Goal: Task Accomplishment & Management: Complete application form

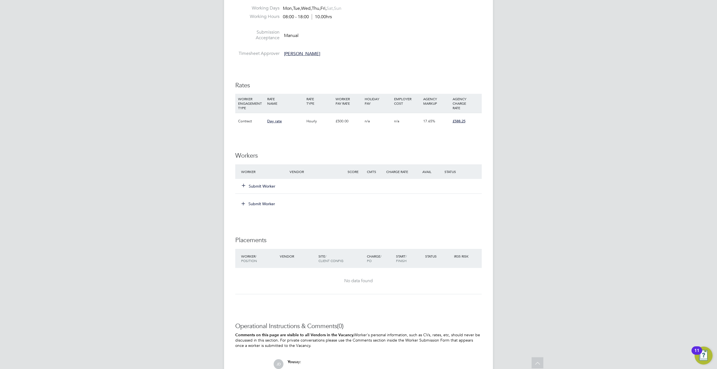
scroll to position [233, 0]
click at [259, 186] on button "Submit Worker" at bounding box center [259, 186] width 34 height 6
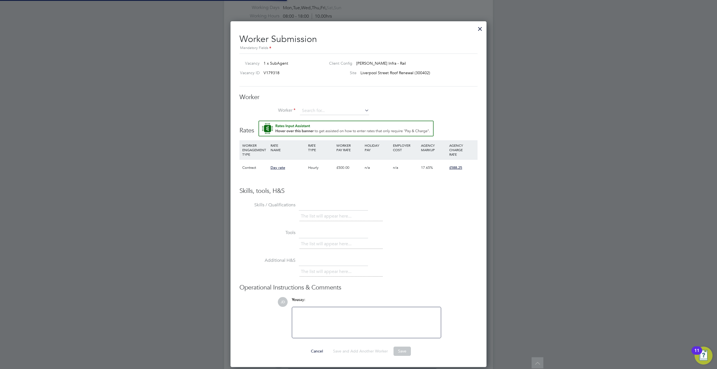
scroll to position [345, 256]
click at [258, 121] on button "Rate Assistant" at bounding box center [345, 129] width 175 height 16
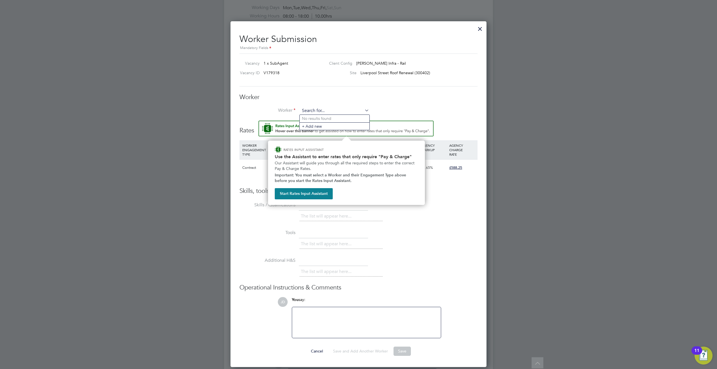
click at [320, 109] on input at bounding box center [334, 111] width 69 height 8
type input "[PERSON_NAME]"
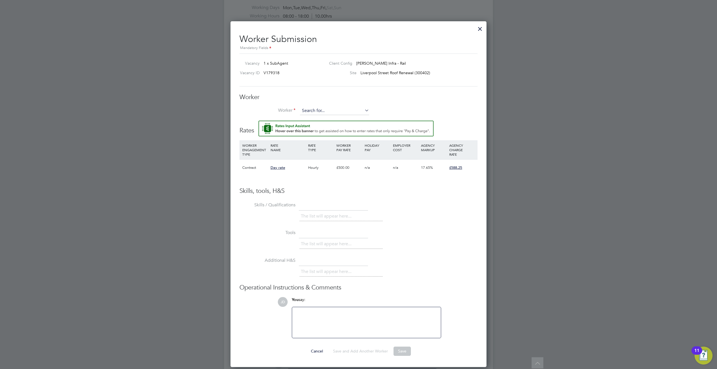
click at [317, 109] on input at bounding box center [334, 111] width 69 height 8
click at [311, 110] on input "mattdim" at bounding box center [334, 111] width 69 height 8
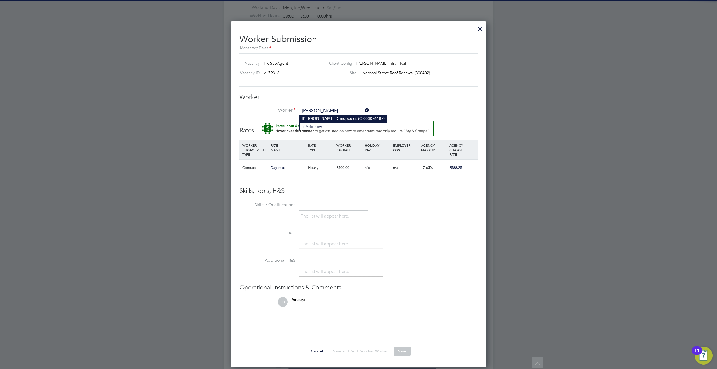
click at [319, 118] on li "[PERSON_NAME] [PERSON_NAME] (C-003076187)" at bounding box center [342, 119] width 87 height 8
type input "[PERSON_NAME] (C-003076187)"
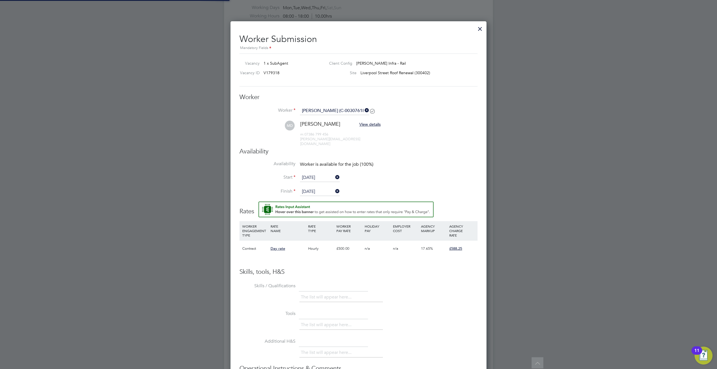
scroll to position [0, 0]
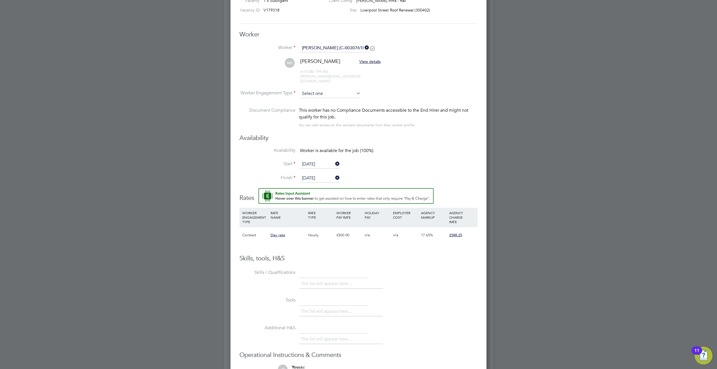
click at [312, 90] on input at bounding box center [330, 94] width 61 height 8
click at [313, 94] on li "Contract" at bounding box center [329, 96] width 61 height 7
type input "Contract"
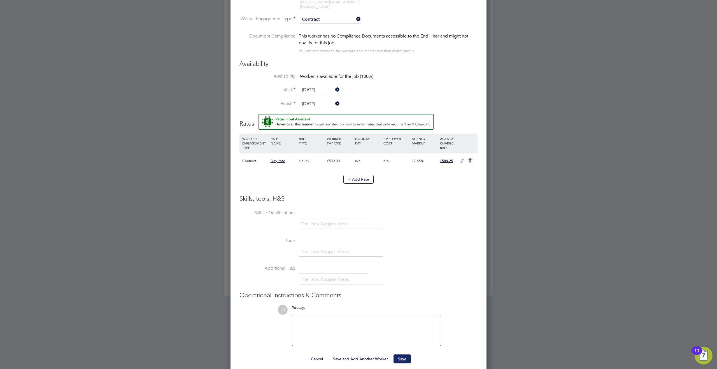
click at [405, 354] on button "Save" at bounding box center [401, 358] width 17 height 9
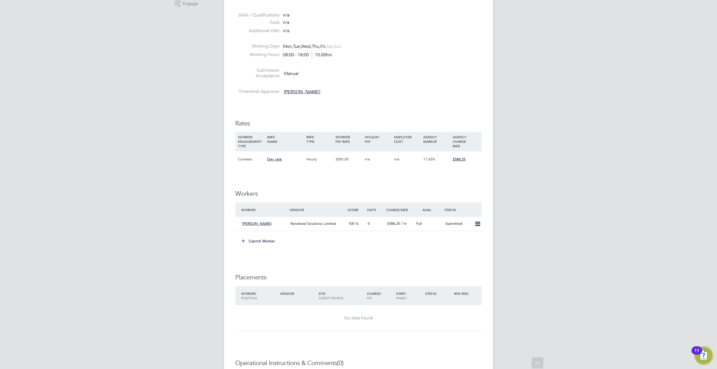
click at [260, 240] on button "Submit Worker" at bounding box center [258, 241] width 42 height 9
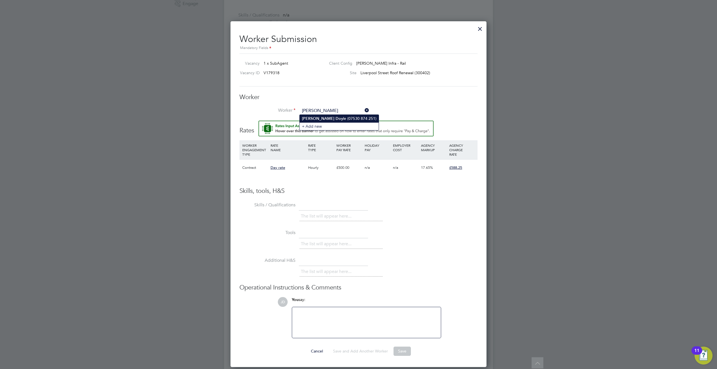
type input "[PERSON_NAME]"
click at [320, 121] on img "Rate Assistant" at bounding box center [345, 129] width 175 height 16
click at [321, 114] on input at bounding box center [334, 111] width 69 height 8
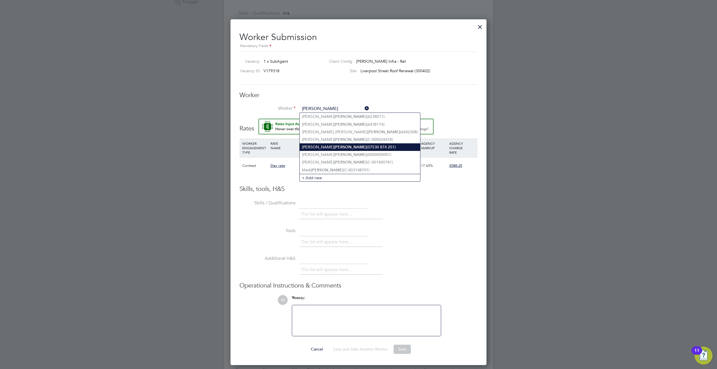
click at [322, 146] on li "[PERSON_NAME] (07530 874 251)" at bounding box center [359, 147] width 120 height 8
type input "[PERSON_NAME] (07530 874 251)"
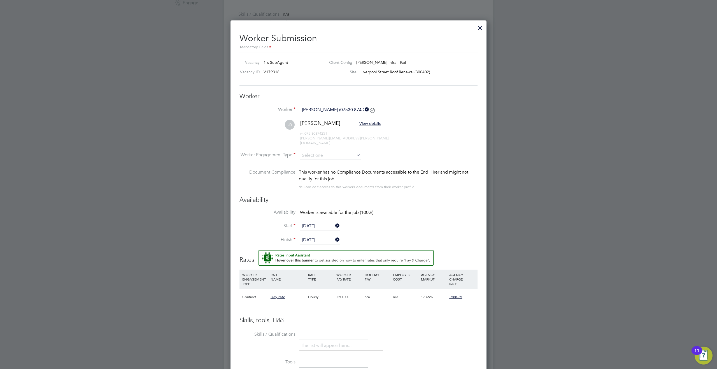
click at [363, 108] on icon at bounding box center [363, 110] width 0 height 8
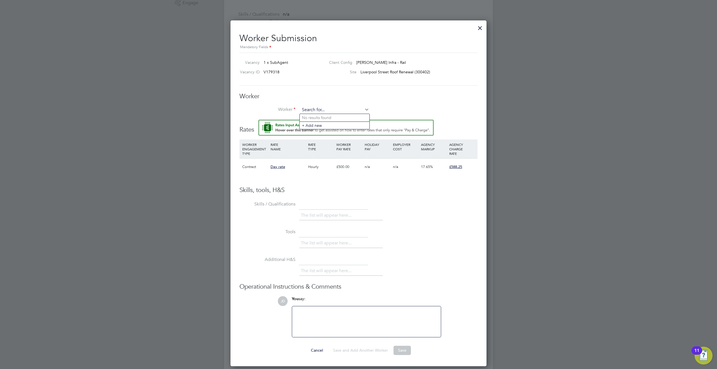
click at [325, 110] on input at bounding box center [334, 110] width 69 height 8
click at [332, 117] on li "[PERSON_NAME] (07530 874 251)" at bounding box center [349, 118] width 100 height 8
type input "[PERSON_NAME] (07530 874 251)"
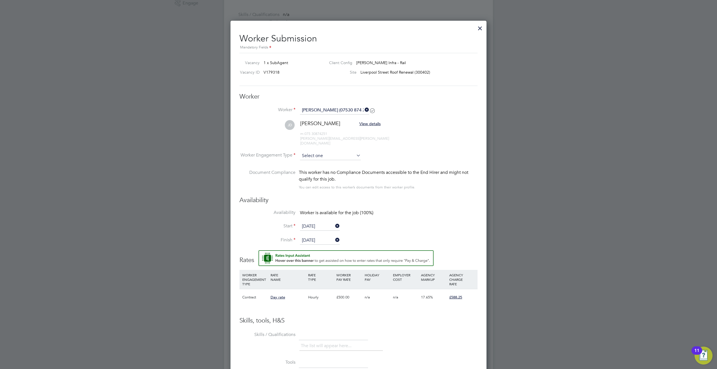
click at [309, 152] on input at bounding box center [330, 156] width 61 height 8
click at [312, 157] on li "Contract" at bounding box center [329, 158] width 61 height 7
type input "Contract"
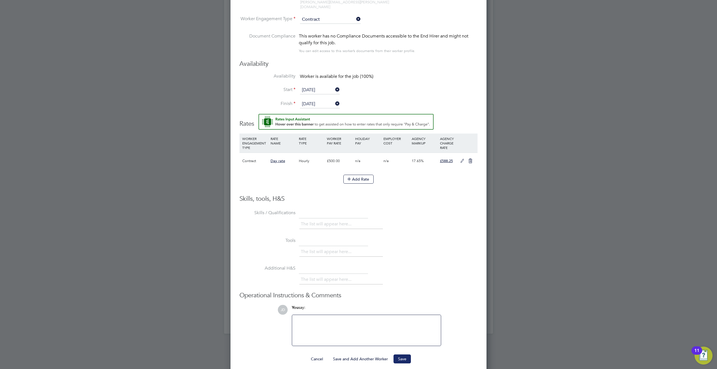
click at [399, 354] on button "Save" at bounding box center [401, 358] width 17 height 9
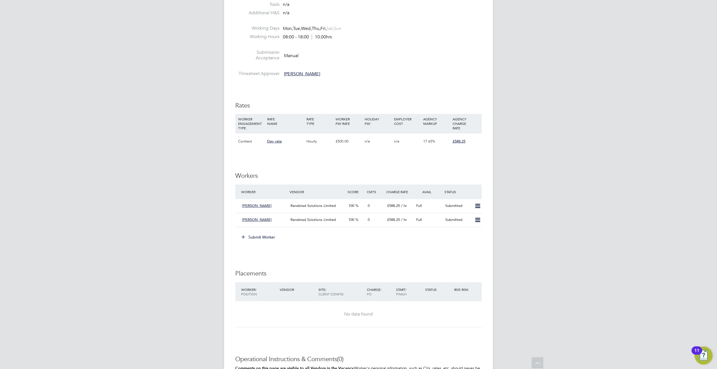
click at [256, 235] on button "Submit Worker" at bounding box center [258, 237] width 42 height 9
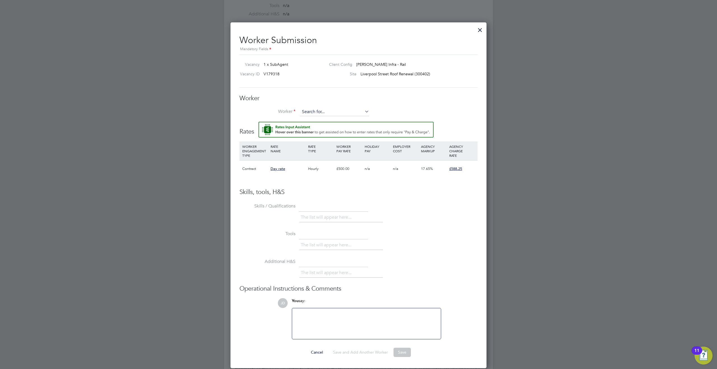
click at [258, 122] on button "Rate Assistant" at bounding box center [345, 130] width 175 height 16
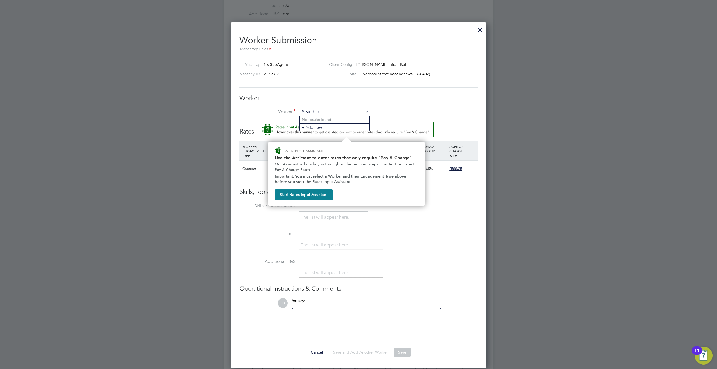
click at [316, 112] on input at bounding box center [334, 112] width 69 height 8
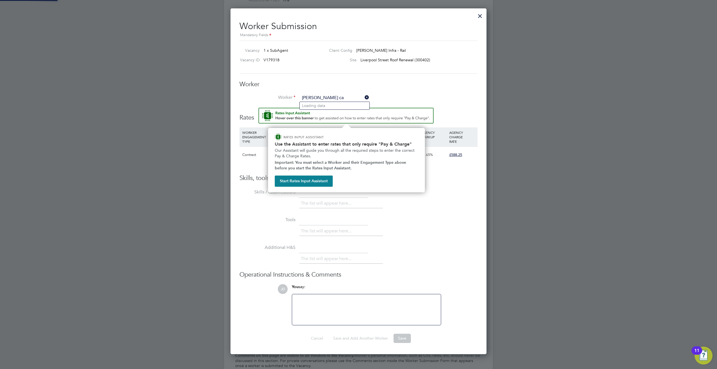
type input "[PERSON_NAME] ca"
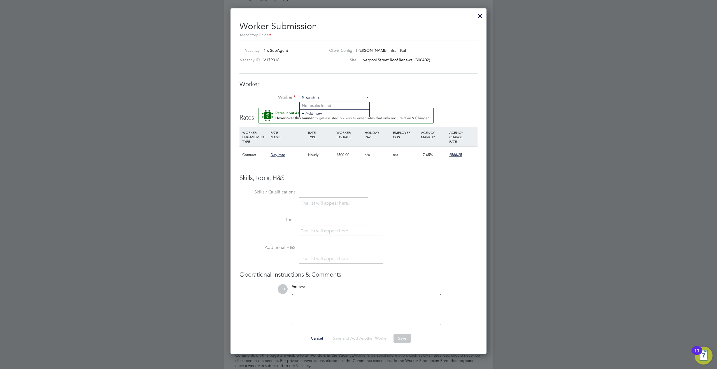
click at [314, 99] on input at bounding box center [334, 98] width 69 height 8
click at [306, 97] on input "casidy" at bounding box center [334, 98] width 69 height 8
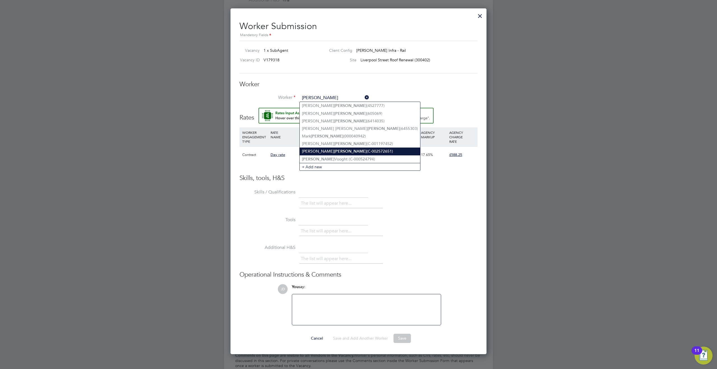
click at [321, 148] on li "[PERSON_NAME] (C-002572651)" at bounding box center [359, 152] width 120 height 8
type input "[PERSON_NAME] (C-002572651)"
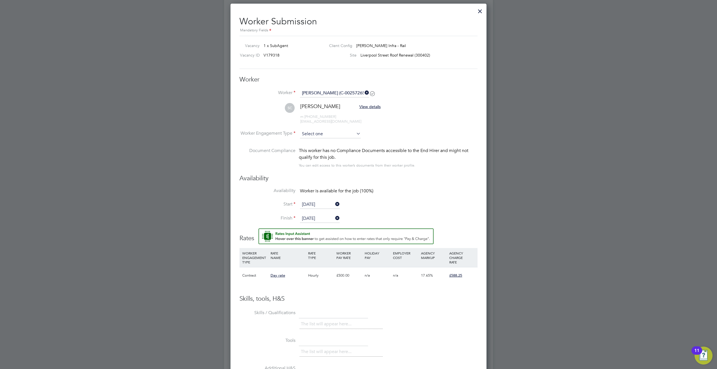
click at [319, 134] on input at bounding box center [330, 134] width 61 height 8
click at [315, 139] on li "Contract" at bounding box center [329, 141] width 61 height 7
type input "Contract"
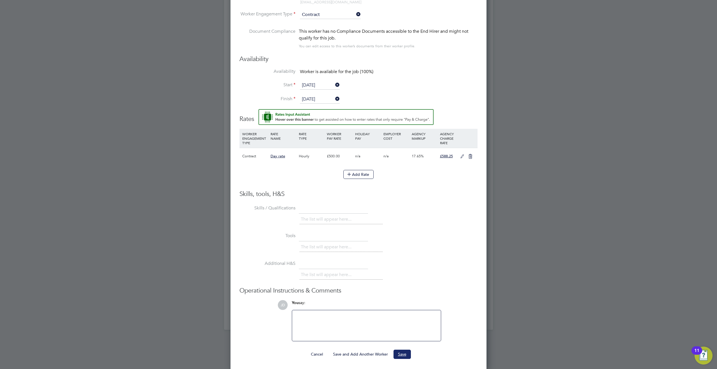
click at [404, 352] on button "Save" at bounding box center [401, 354] width 17 height 9
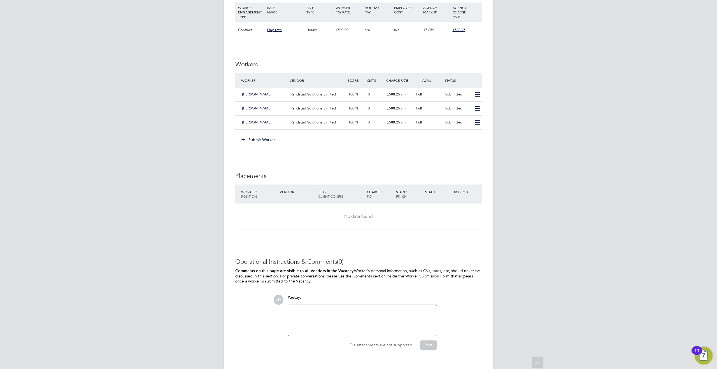
click at [248, 139] on button "Submit Worker" at bounding box center [258, 139] width 42 height 9
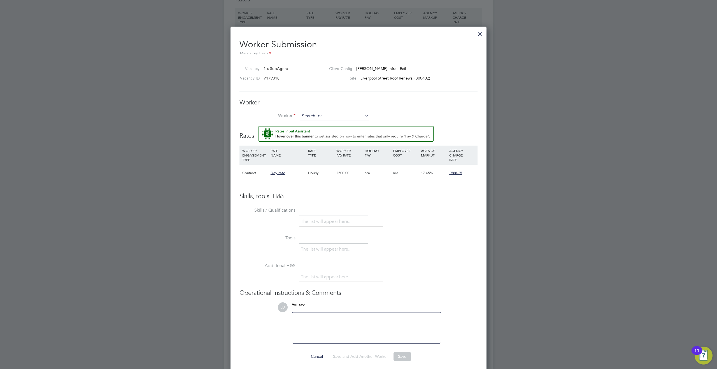
click at [311, 112] on div "Worker Worker Worker Engagement Type" at bounding box center [358, 113] width 238 height 28
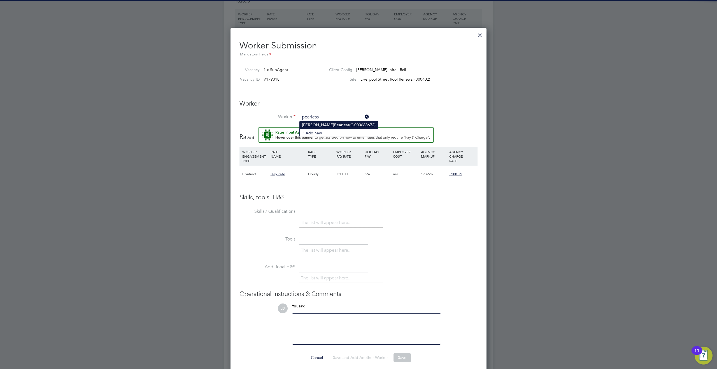
click at [334, 125] on b "Pearless" at bounding box center [341, 125] width 15 height 5
type input "[PERSON_NAME] (C-000668672)"
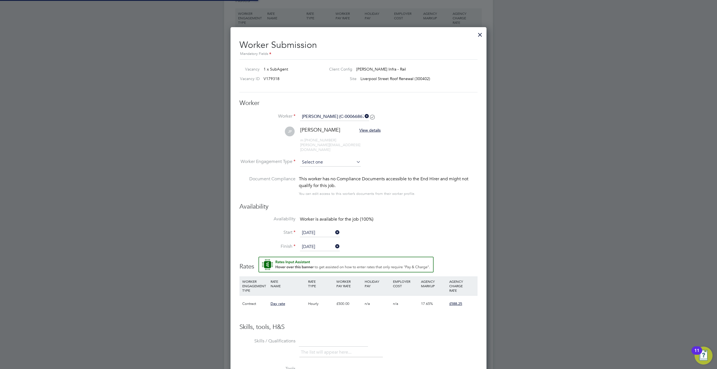
click at [316, 158] on input at bounding box center [330, 162] width 61 height 8
click at [314, 165] on li "Contract" at bounding box center [329, 164] width 61 height 7
type input "Contract"
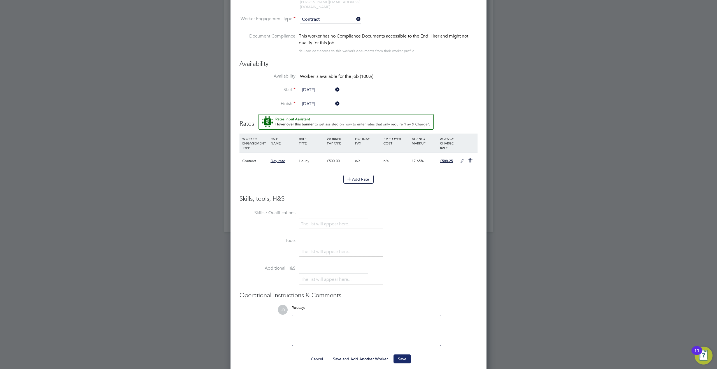
click at [403, 354] on button "Save" at bounding box center [401, 358] width 17 height 9
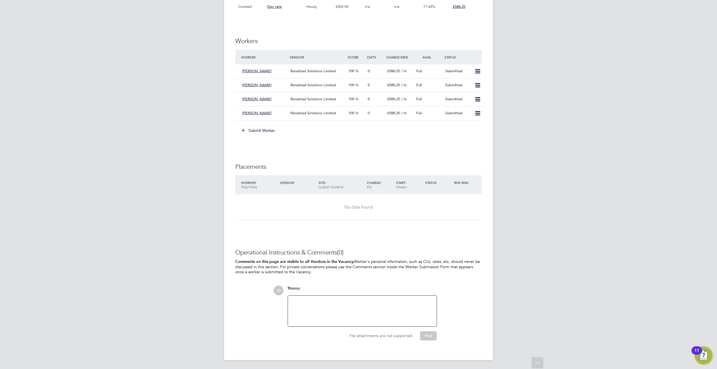
click at [261, 131] on button "Submit Worker" at bounding box center [258, 130] width 42 height 9
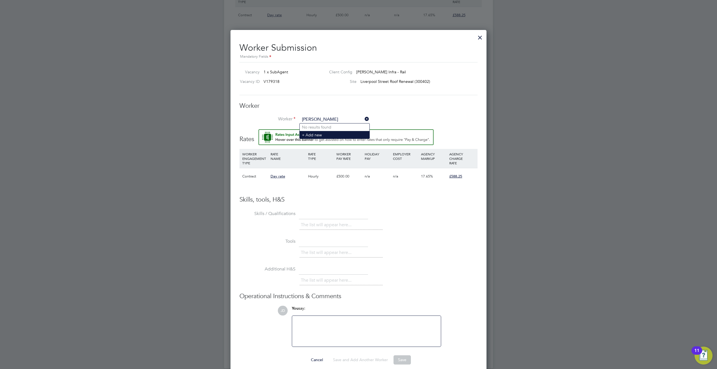
type input "[PERSON_NAME]"
click at [313, 134] on li "+ Add new" at bounding box center [334, 135] width 70 height 8
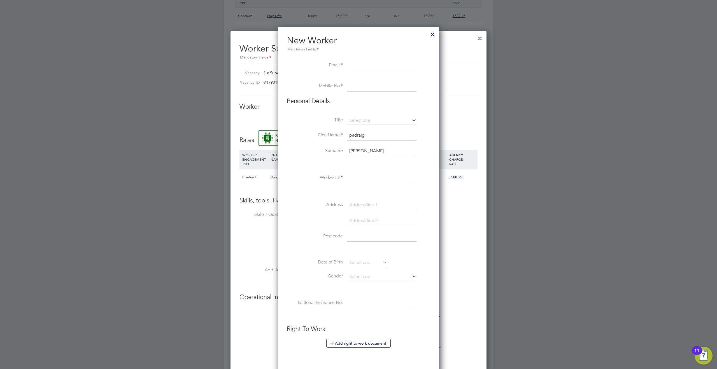
paste input "[EMAIL_ADDRESS][DOMAIN_NAME]"
type input "[EMAIL_ADDRESS][DOMAIN_NAME]"
click at [354, 87] on input at bounding box center [381, 86] width 69 height 10
paste input "07476751513"
type input "07476751513"
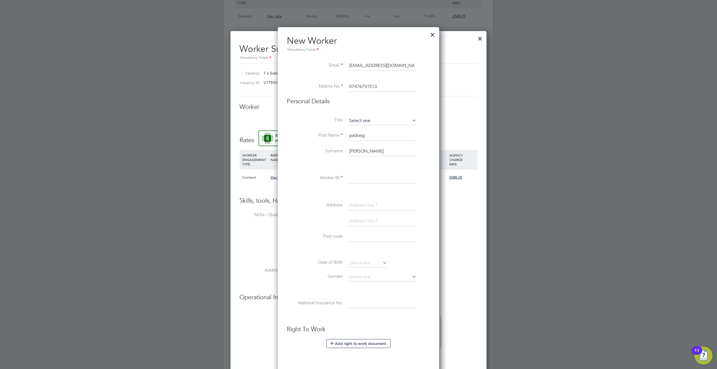
click at [361, 120] on input at bounding box center [381, 121] width 69 height 8
drag, startPoint x: 359, startPoint y: 127, endPoint x: 381, endPoint y: 132, distance: 22.9
click at [359, 127] on li "Mr" at bounding box center [382, 128] width 70 height 7
type input "Mr"
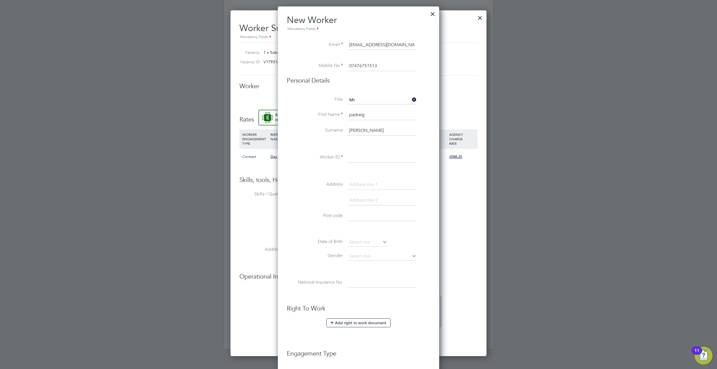
scroll to position [352, 0]
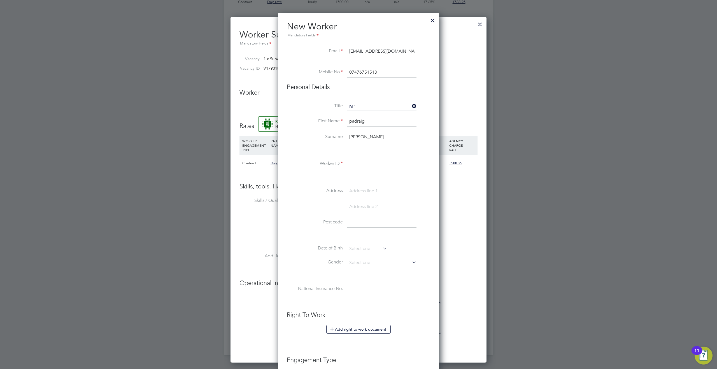
paste input "C-000759413"
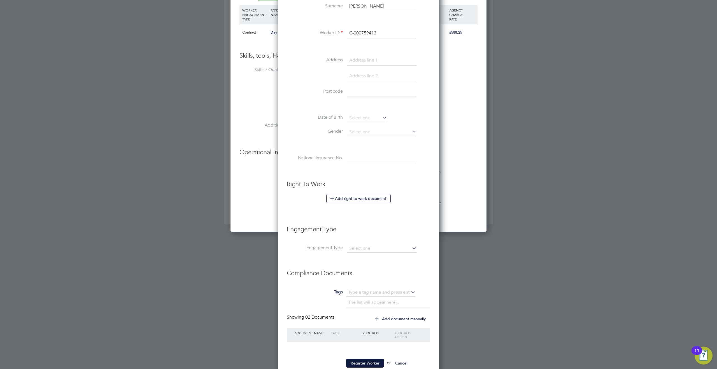
scroll to position [497, 0]
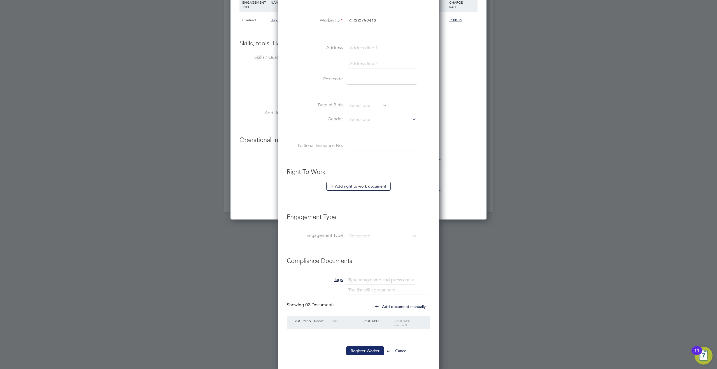
type input "C-000759413"
click at [359, 347] on button "Register Worker" at bounding box center [365, 351] width 38 height 9
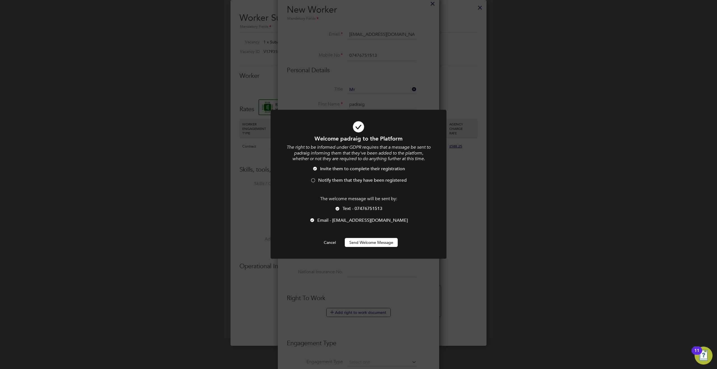
click at [316, 179] on li "Notify them that they have been registered" at bounding box center [358, 182] width 146 height 11
click at [350, 209] on span "Text - 07476751513" at bounding box center [362, 209] width 40 height 6
click at [375, 246] on button "Send Welcome Message" at bounding box center [371, 242] width 53 height 9
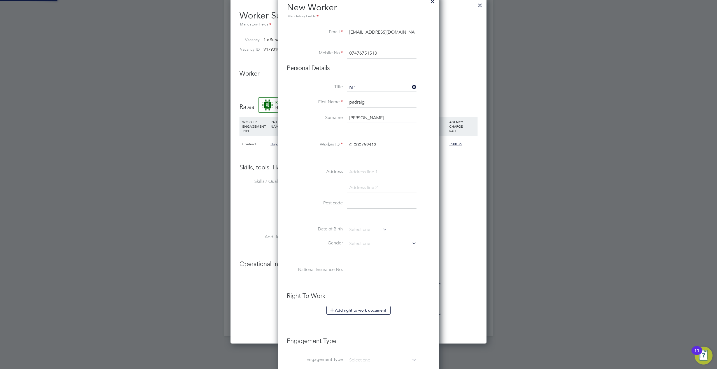
type input "[PERSON_NAME] (C-000759413)"
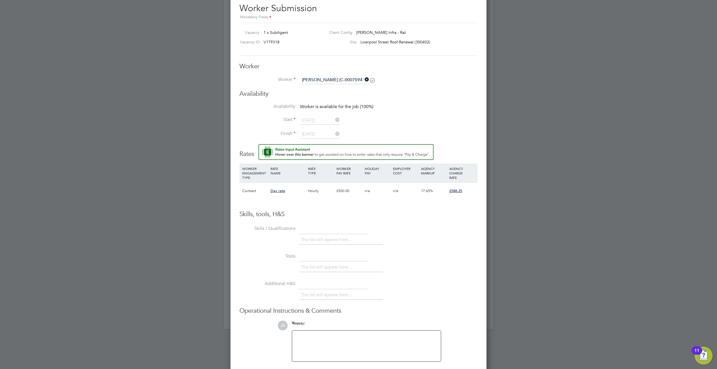
scroll to position [399, 0]
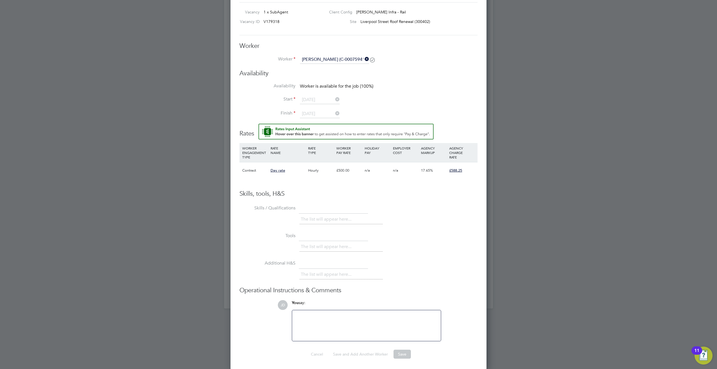
click at [319, 108] on li "Start [DATE]" at bounding box center [358, 103] width 238 height 14
click at [324, 70] on h3 "Availability" at bounding box center [358, 73] width 238 height 8
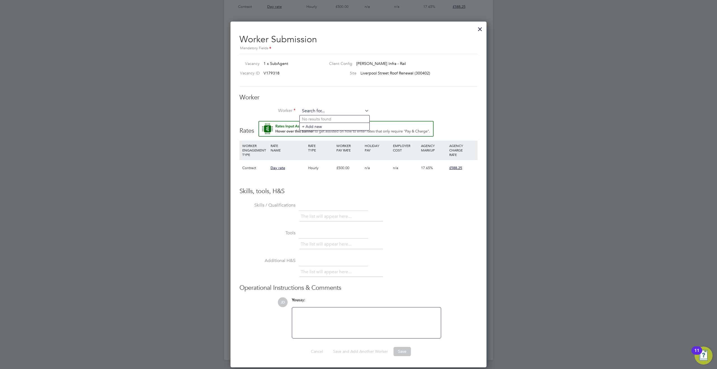
scroll to position [3, 3]
click at [347, 59] on div "Worker Submission Mandatory Fields Vacancy 1 x SubAgent Client Config [PERSON_N…" at bounding box center [358, 192] width 238 height 327
click at [315, 110] on input at bounding box center [334, 111] width 69 height 8
click at [319, 116] on li "[PERSON_NAME] (C-000759413)" at bounding box center [337, 119] width 77 height 8
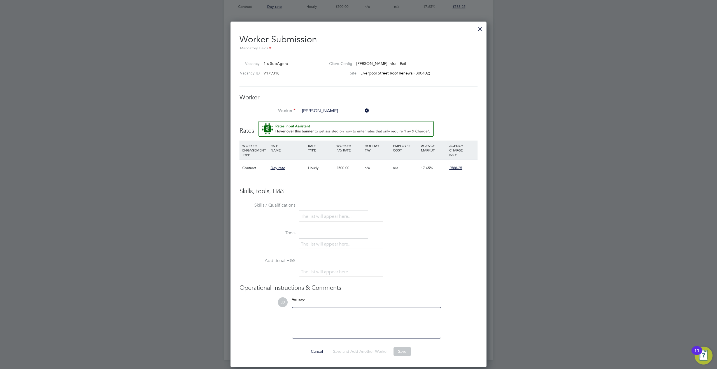
type input "[PERSON_NAME] (C-000759413)"
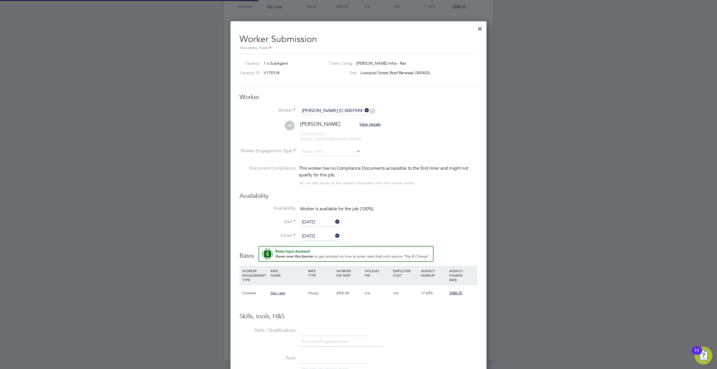
scroll to position [470, 256]
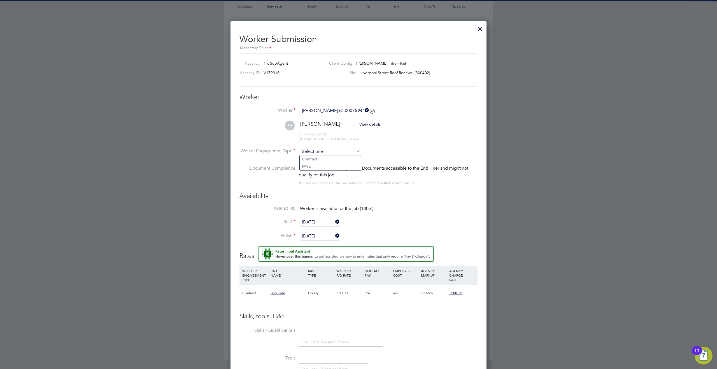
click at [327, 155] on input at bounding box center [330, 152] width 61 height 8
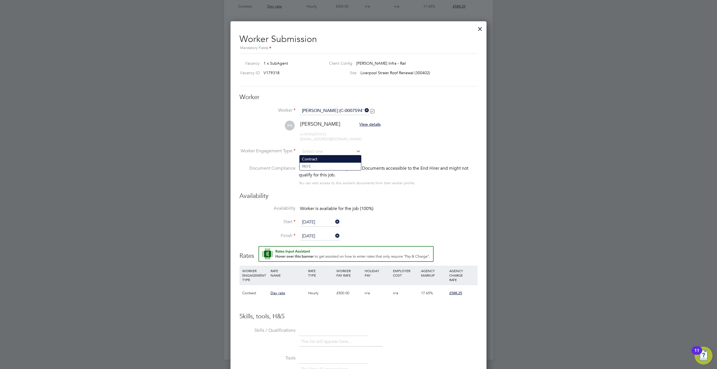
click at [314, 156] on li "Contract" at bounding box center [329, 158] width 61 height 7
type input "Contract"
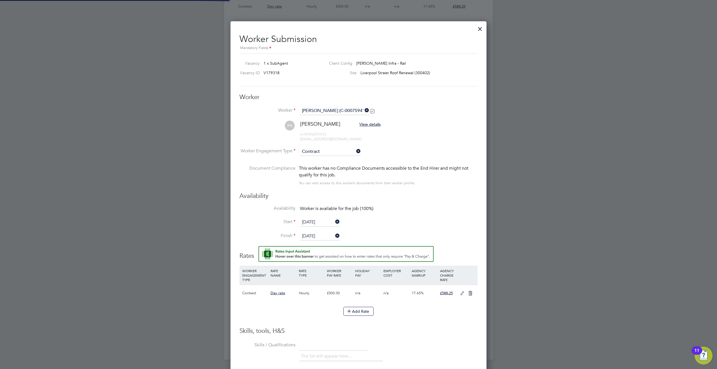
scroll to position [485, 256]
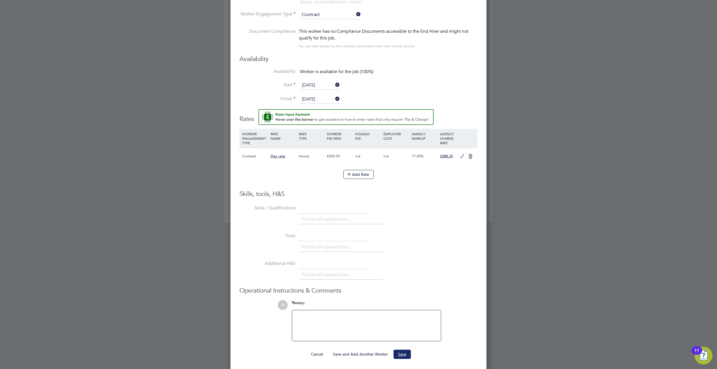
click at [399, 350] on button "Save" at bounding box center [401, 354] width 17 height 9
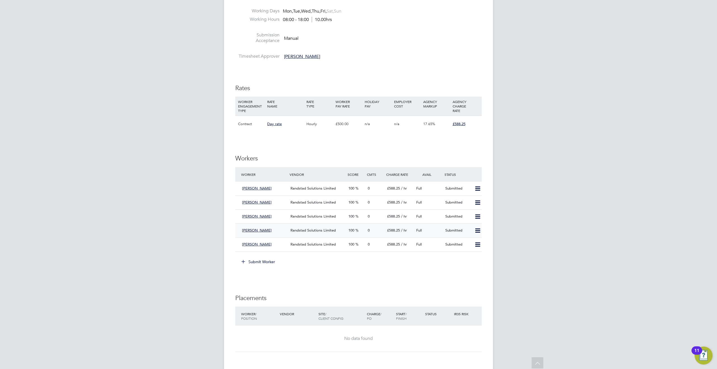
click at [268, 230] on div "[PERSON_NAME]" at bounding box center [264, 230] width 48 height 9
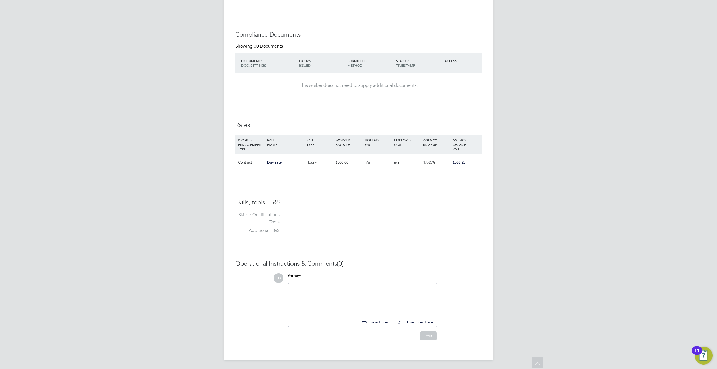
click at [370, 320] on input "file" at bounding box center [391, 321] width 84 height 8
type input "C:\fakepath\Pádraig_Hickey_CV (3) (1).docx"
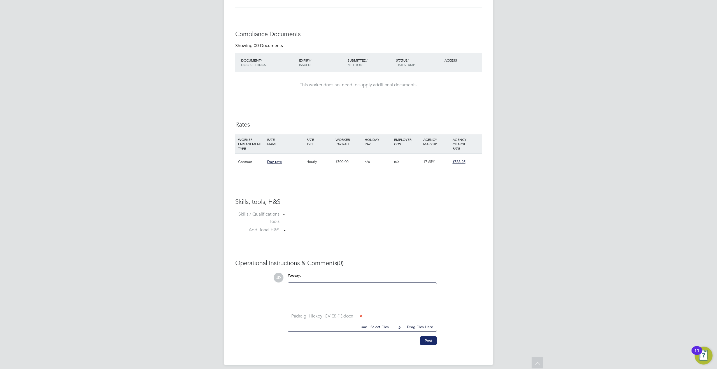
click at [429, 343] on button "Post" at bounding box center [428, 340] width 17 height 9
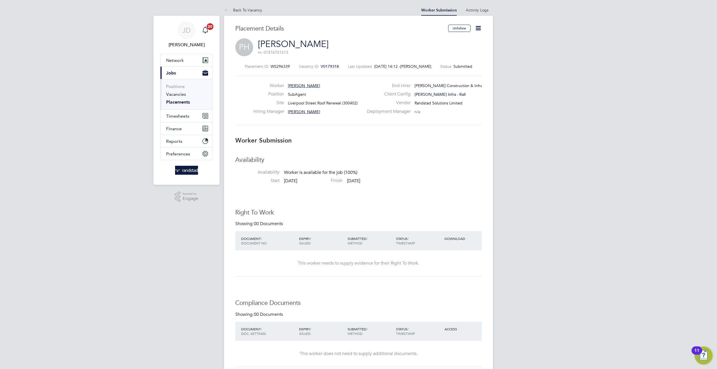
click at [176, 93] on link "Vacancies" at bounding box center [176, 94] width 20 height 5
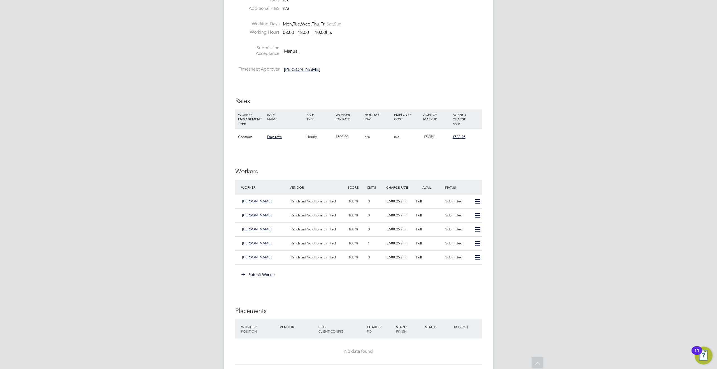
scroll to position [221, 0]
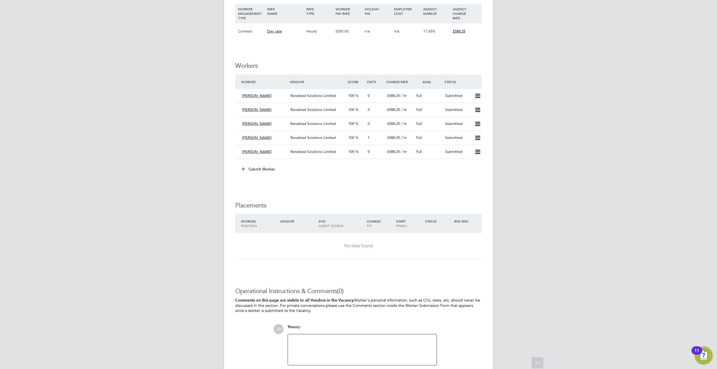
scroll to position [327, 0]
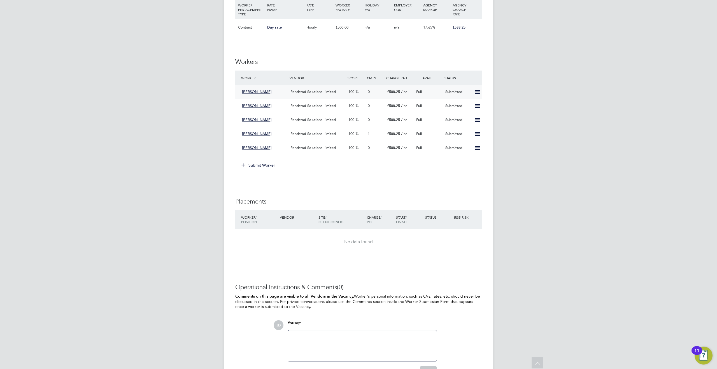
click at [477, 93] on icon at bounding box center [477, 92] width 7 height 4
click at [470, 101] on li "Remove" at bounding box center [469, 104] width 22 height 8
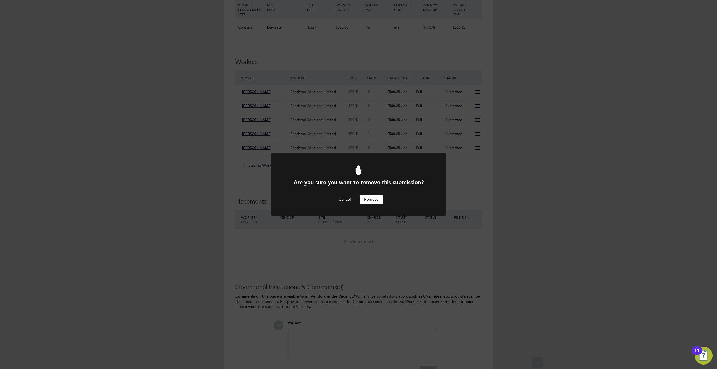
click at [383, 202] on div "Cancel Remove" at bounding box center [358, 199] width 146 height 9
click at [376, 200] on button "Remove" at bounding box center [371, 199] width 24 height 9
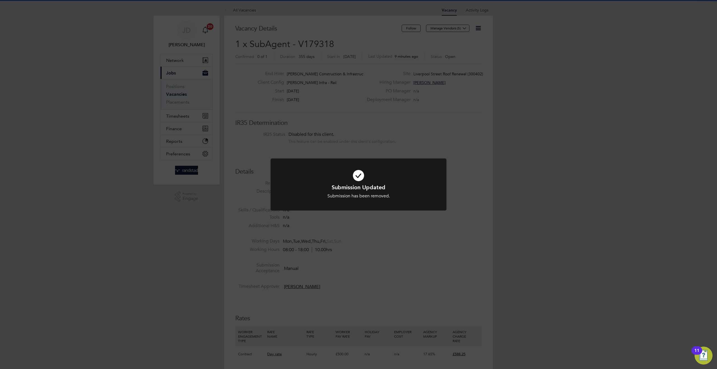
click at [420, 182] on icon at bounding box center [358, 176] width 146 height 22
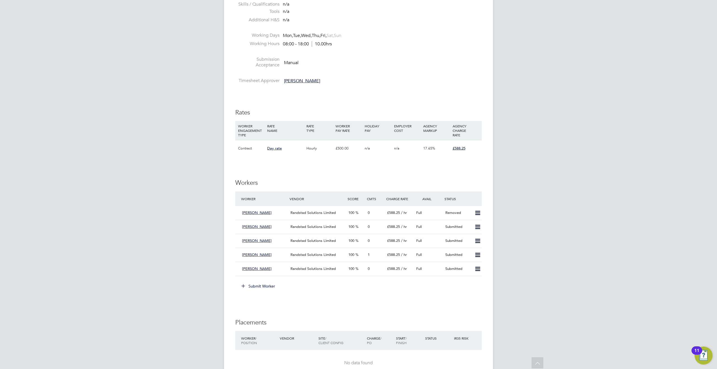
drag, startPoint x: 476, startPoint y: 208, endPoint x: 476, endPoint y: 212, distance: 4.6
click at [476, 208] on div "Jacob Pearless Randstad Solutions Limited 100 0 £588.25 / hr Full Removed" at bounding box center [358, 213] width 246 height 14
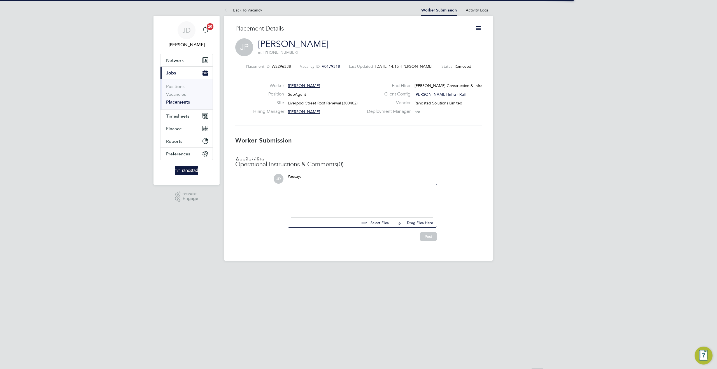
click at [476, 212] on h3 "Right To Work" at bounding box center [358, 213] width 246 height 8
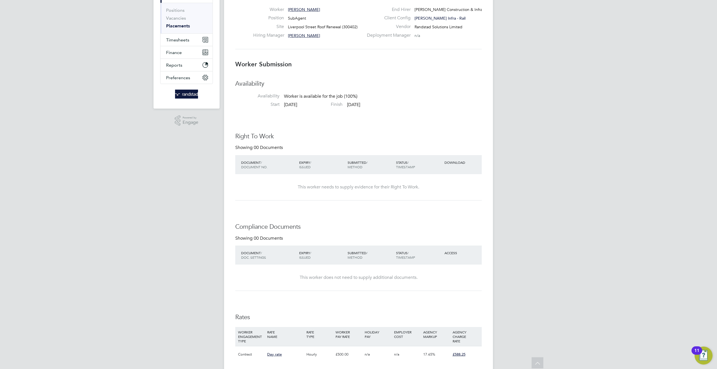
click at [335, 129] on div "Availability Availability Worker is available for the job (100%) Start 25 Aug 2…" at bounding box center [358, 255] width 246 height 350
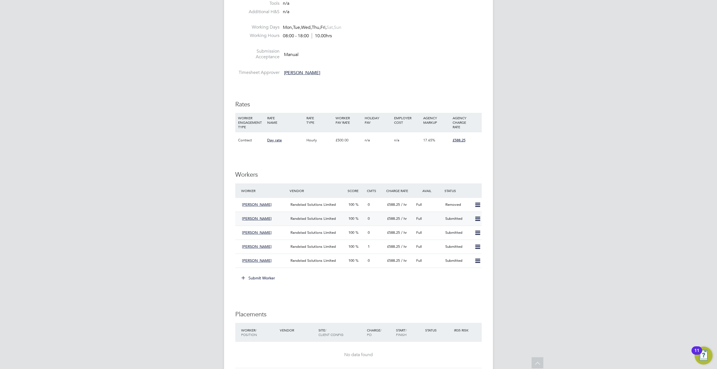
click at [476, 221] on icon at bounding box center [477, 219] width 7 height 4
click at [466, 229] on li "Remove" at bounding box center [469, 231] width 22 height 8
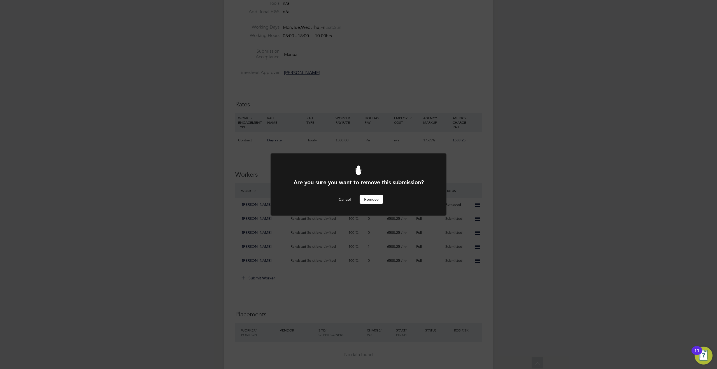
drag, startPoint x: 363, startPoint y: 193, endPoint x: 369, endPoint y: 199, distance: 8.5
click at [363, 193] on div "Are you sure you want to remove this submission? Cancel Remove" at bounding box center [358, 191] width 146 height 25
click at [369, 199] on button "Remove" at bounding box center [371, 199] width 24 height 9
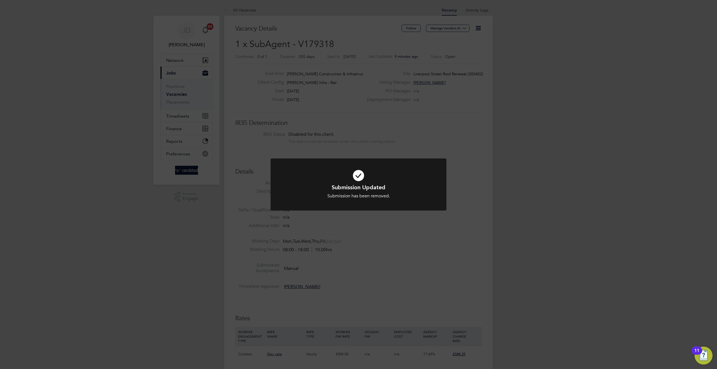
click at [468, 237] on div "Submission Updated Submission has been removed. Cancel Okay" at bounding box center [358, 184] width 717 height 369
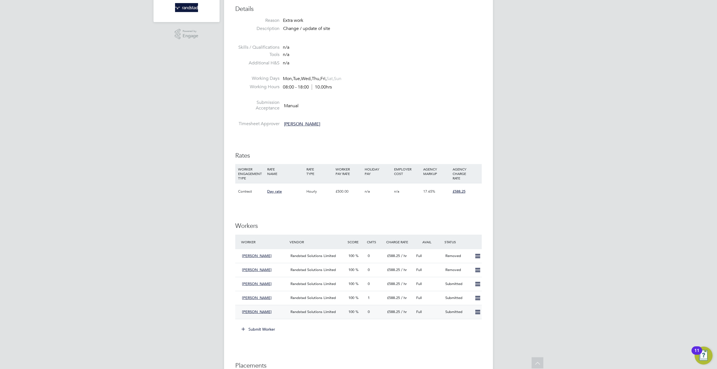
click at [477, 310] on icon at bounding box center [477, 312] width 7 height 4
click at [477, 284] on icon at bounding box center [477, 284] width 7 height 4
click at [469, 294] on li "Remove" at bounding box center [469, 296] width 22 height 8
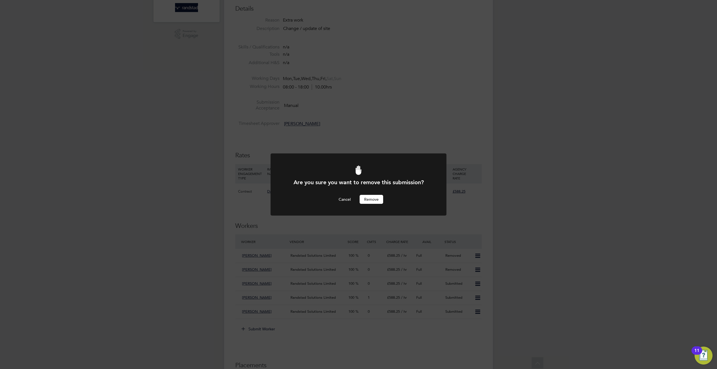
click at [371, 195] on button "Remove" at bounding box center [371, 199] width 24 height 9
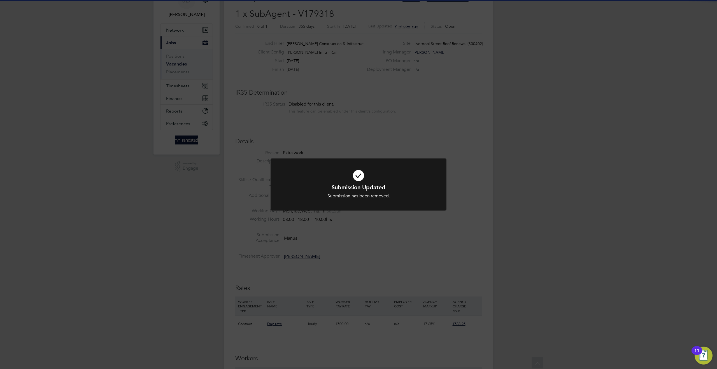
click at [442, 264] on div "Submission Updated Submission has been removed. Cancel Okay" at bounding box center [358, 184] width 717 height 369
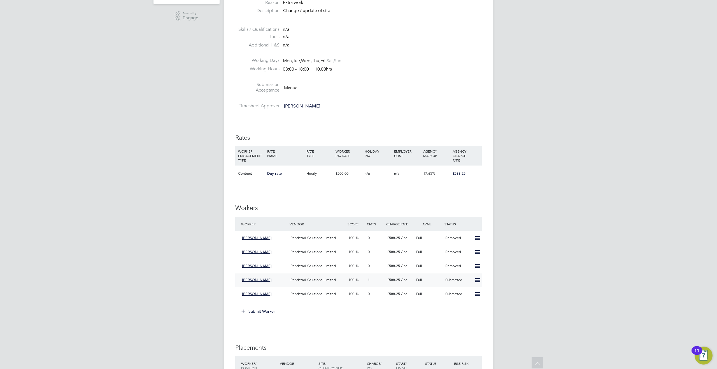
click at [477, 282] on icon at bounding box center [477, 280] width 7 height 4
click at [468, 293] on li "Remove" at bounding box center [469, 293] width 22 height 8
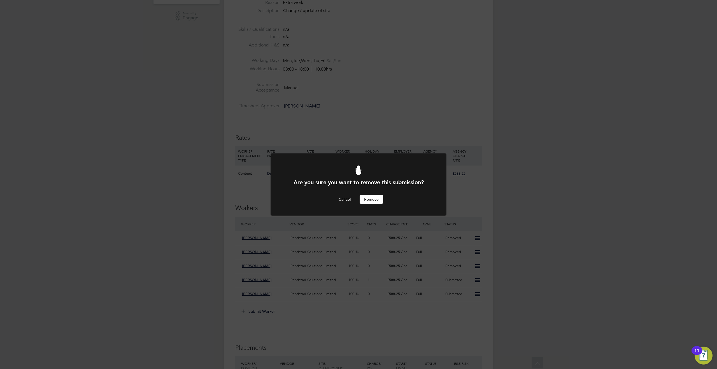
click at [378, 200] on button "Remove" at bounding box center [371, 199] width 24 height 9
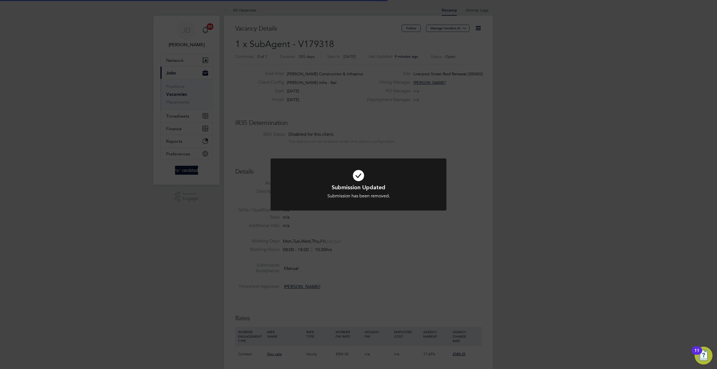
click at [454, 274] on div "Submission Updated Submission has been removed. Cancel Okay" at bounding box center [358, 184] width 717 height 369
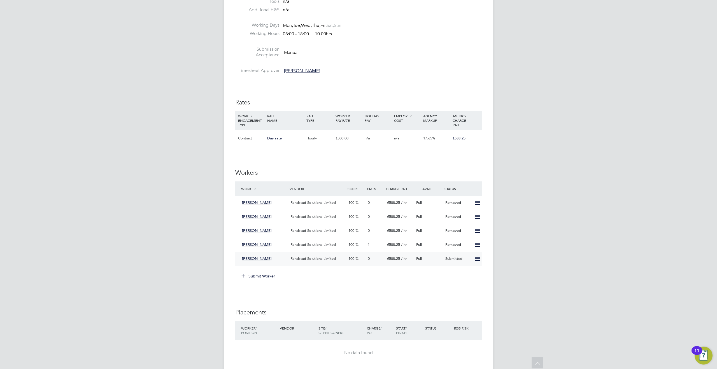
click at [474, 259] on icon at bounding box center [477, 259] width 7 height 4
click at [467, 270] on li "Remove" at bounding box center [469, 272] width 22 height 8
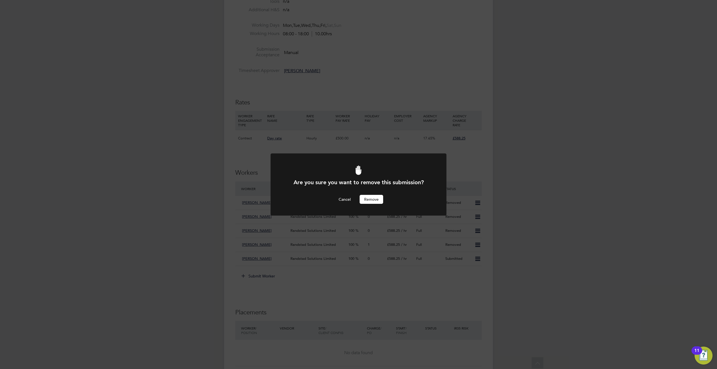
drag, startPoint x: 370, startPoint y: 198, endPoint x: 415, endPoint y: 227, distance: 53.0
click at [370, 198] on button "Remove" at bounding box center [371, 199] width 24 height 9
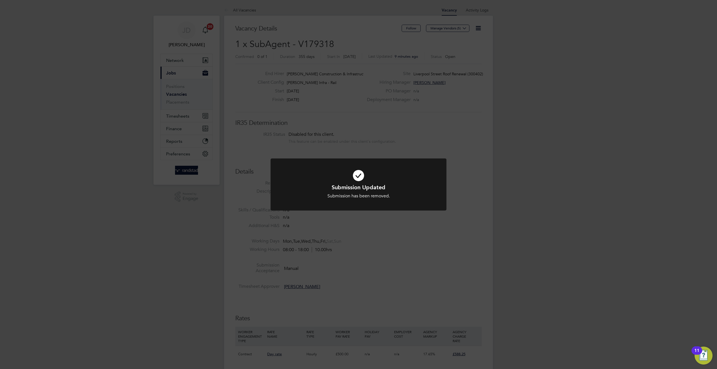
click at [338, 265] on div "Submission Updated Submission has been removed. Cancel Okay" at bounding box center [358, 184] width 717 height 369
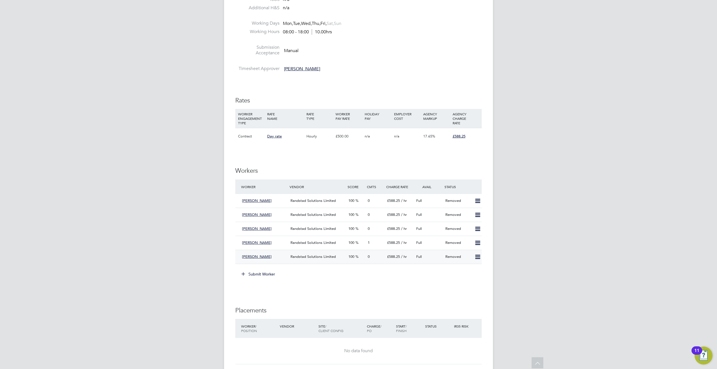
click at [260, 256] on span "[PERSON_NAME]" at bounding box center [257, 256] width 30 height 5
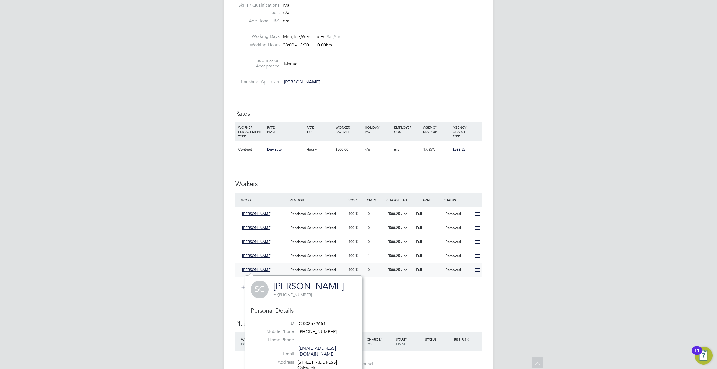
click at [382, 269] on div "0" at bounding box center [374, 269] width 19 height 9
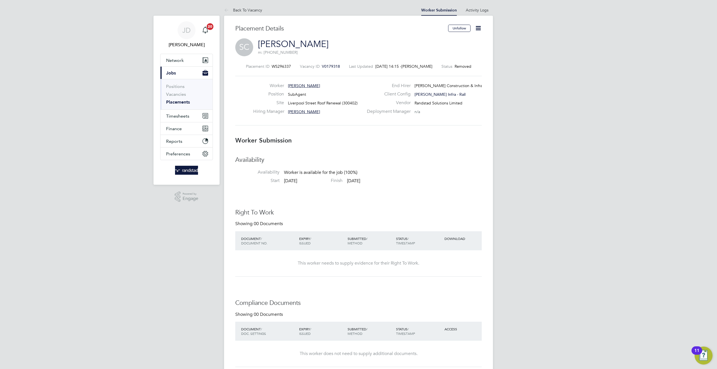
click at [479, 25] on icon at bounding box center [477, 28] width 7 height 7
click at [395, 38] on div "Placement Details" at bounding box center [339, 32] width 209 height 14
